Goal: Entertainment & Leisure: Consume media (video, audio)

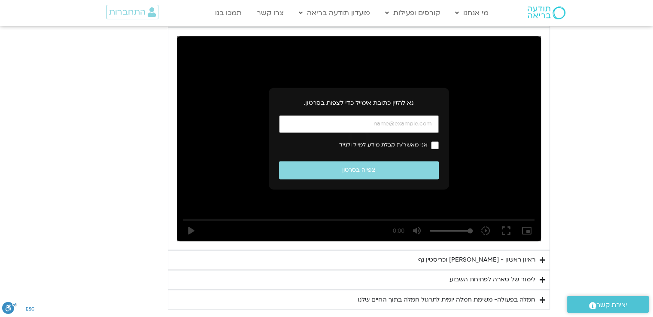
scroll to position [1387, 0]
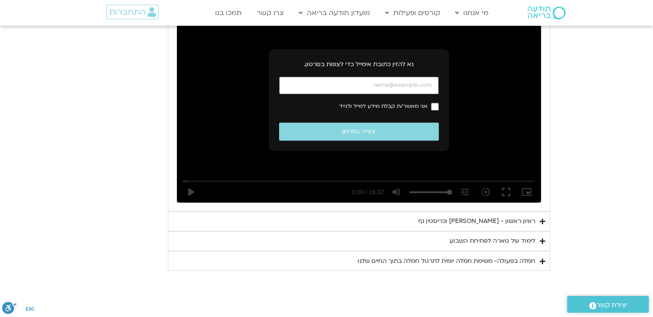
click at [386, 76] on input "כתובת אימייל" at bounding box center [359, 85] width 160 height 18
click at [526, 216] on div "ראיון ראשון - [PERSON_NAME] וכריסטין נף" at bounding box center [476, 221] width 117 height 10
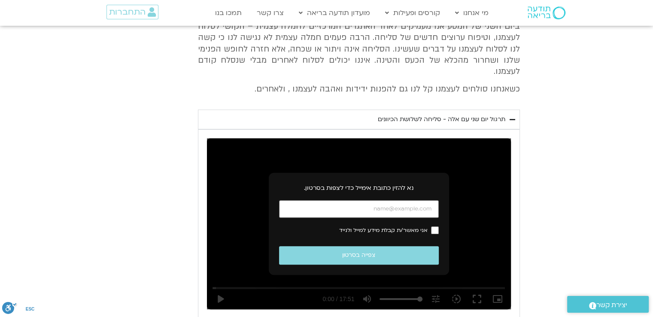
scroll to position [472, 0]
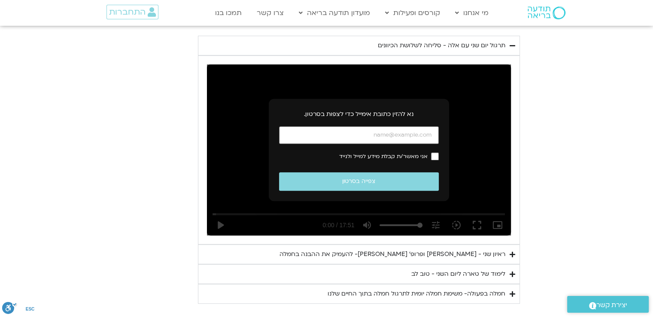
click at [491, 249] on div "ראיון שני - [PERSON_NAME] ופרופ׳ [PERSON_NAME]- להעמיק את ההבנה בחמלה" at bounding box center [392, 254] width 226 height 10
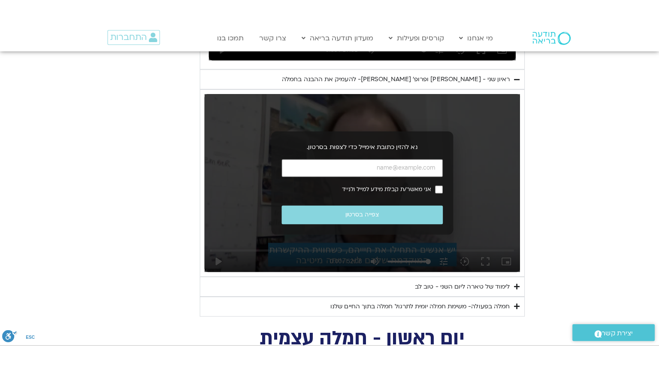
scroll to position [687, 0]
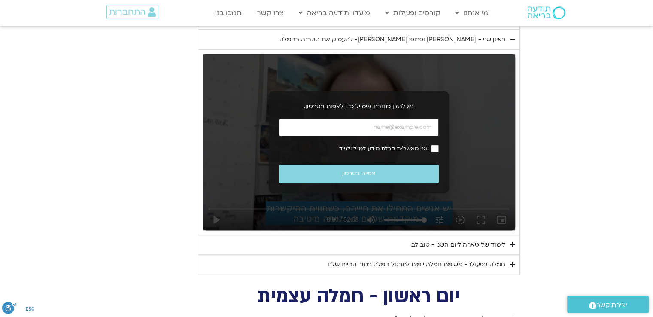
click at [408, 118] on input "כתובת אימייל" at bounding box center [359, 127] width 160 height 18
type input "[EMAIL_ADDRESS][DOMAIN_NAME]"
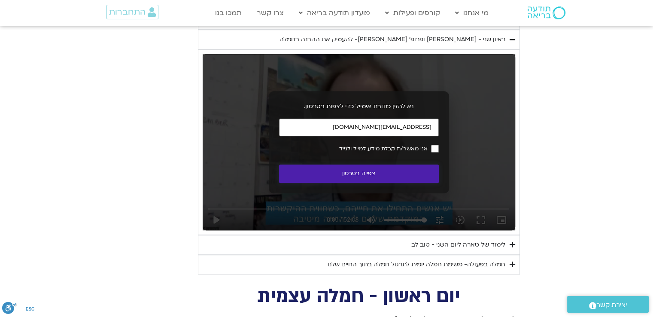
click at [419, 164] on button "צפייה בסרטון" at bounding box center [359, 173] width 160 height 18
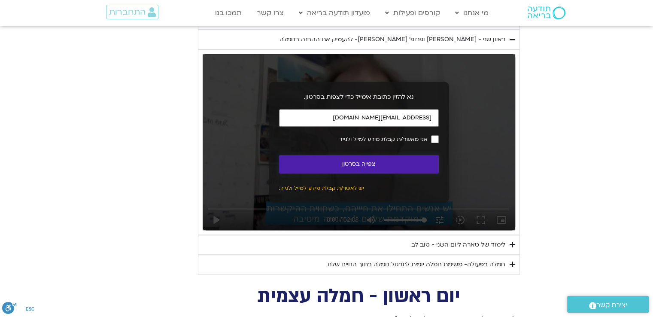
click at [417, 155] on button "צפייה בסרטון" at bounding box center [359, 164] width 160 height 18
click at [417, 152] on div "Skip Ad play_arrow 0:00 / 52:08 volume_up Mute tune Resolution Auto 720p slow_m…" at bounding box center [359, 142] width 313 height 176
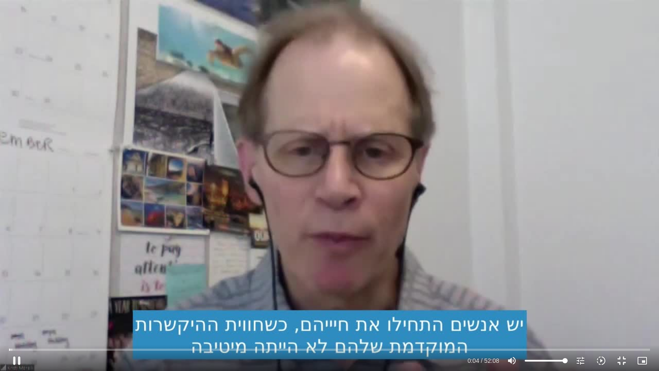
click at [5, 347] on div "Accordion. Open links with Enter or Space, close with Escape, and navigate with…" at bounding box center [329, 358] width 659 height 26
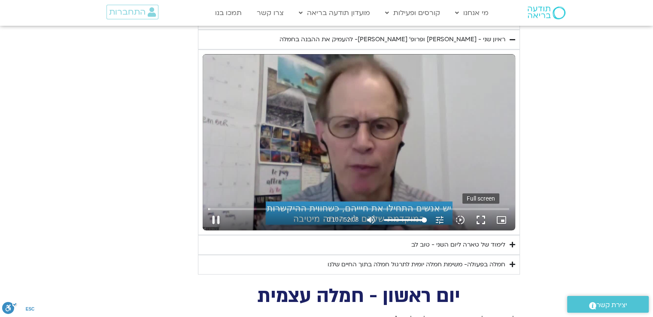
click at [481, 209] on button "fullscreen" at bounding box center [480, 219] width 21 height 21
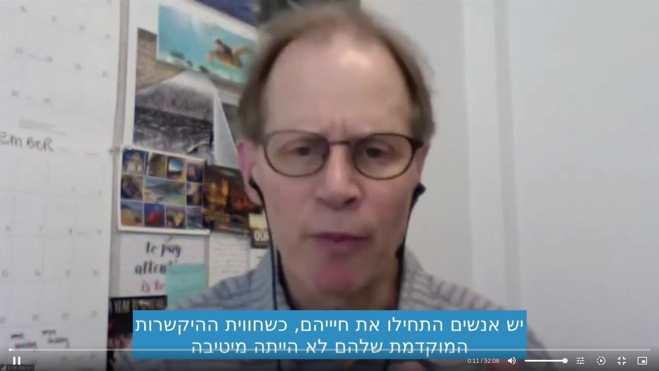
click at [481, 243] on div "Skip Ad 46:18 pause 0:11 / 52:08 volume_up Mute tune Resolution Auto 720p slow_…" at bounding box center [329, 185] width 659 height 371
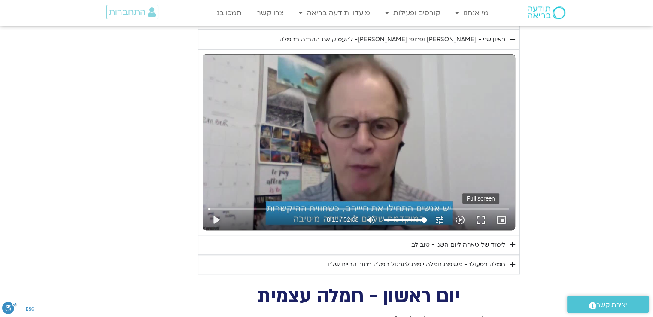
click at [481, 209] on button "fullscreen" at bounding box center [480, 219] width 21 height 21
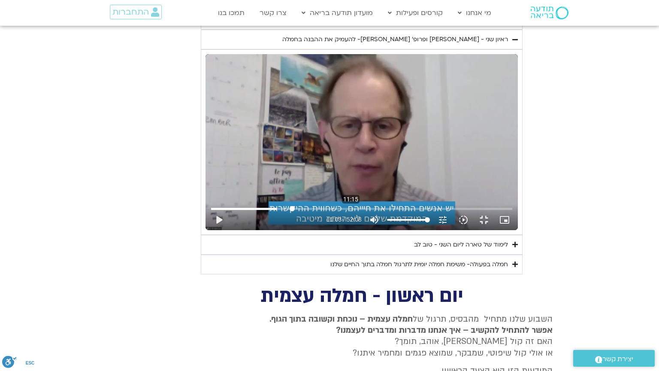
drag, startPoint x: 11, startPoint y: 350, endPoint x: 180, endPoint y: 367, distance: 170.0
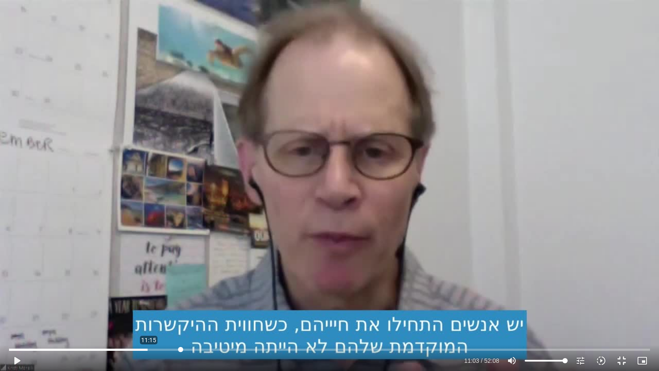
click at [180, 352] on input "Seek" at bounding box center [329, 349] width 641 height 5
click at [15, 357] on button "play_arrow" at bounding box center [16, 360] width 21 height 21
drag, startPoint x: 216, startPoint y: 347, endPoint x: 236, endPoint y: 349, distance: 19.9
click at [236, 349] on input "Seek" at bounding box center [329, 349] width 641 height 5
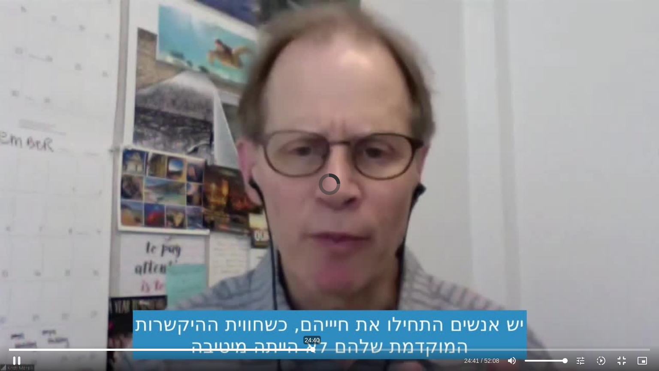
drag, startPoint x: 236, startPoint y: 349, endPoint x: 313, endPoint y: 370, distance: 79.1
click at [313, 352] on input "Seek" at bounding box center [329, 349] width 641 height 5
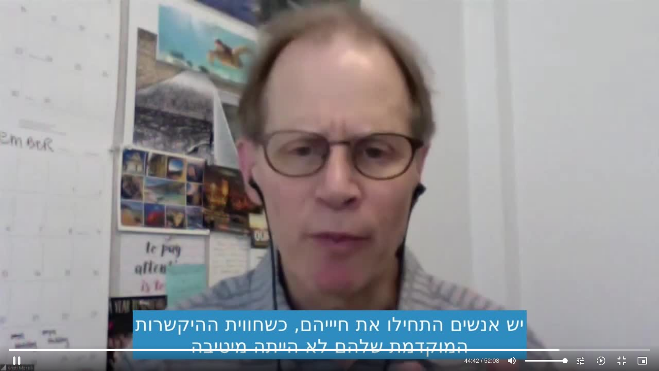
click at [346, 337] on div "Skip Ad 24:40 pause 44:42 / 52:08 volume_up Mute tune Resolution Auto 720p slow…" at bounding box center [329, 185] width 659 height 371
type input "2682.467519"
